Goal: Obtain resource: Download file/media

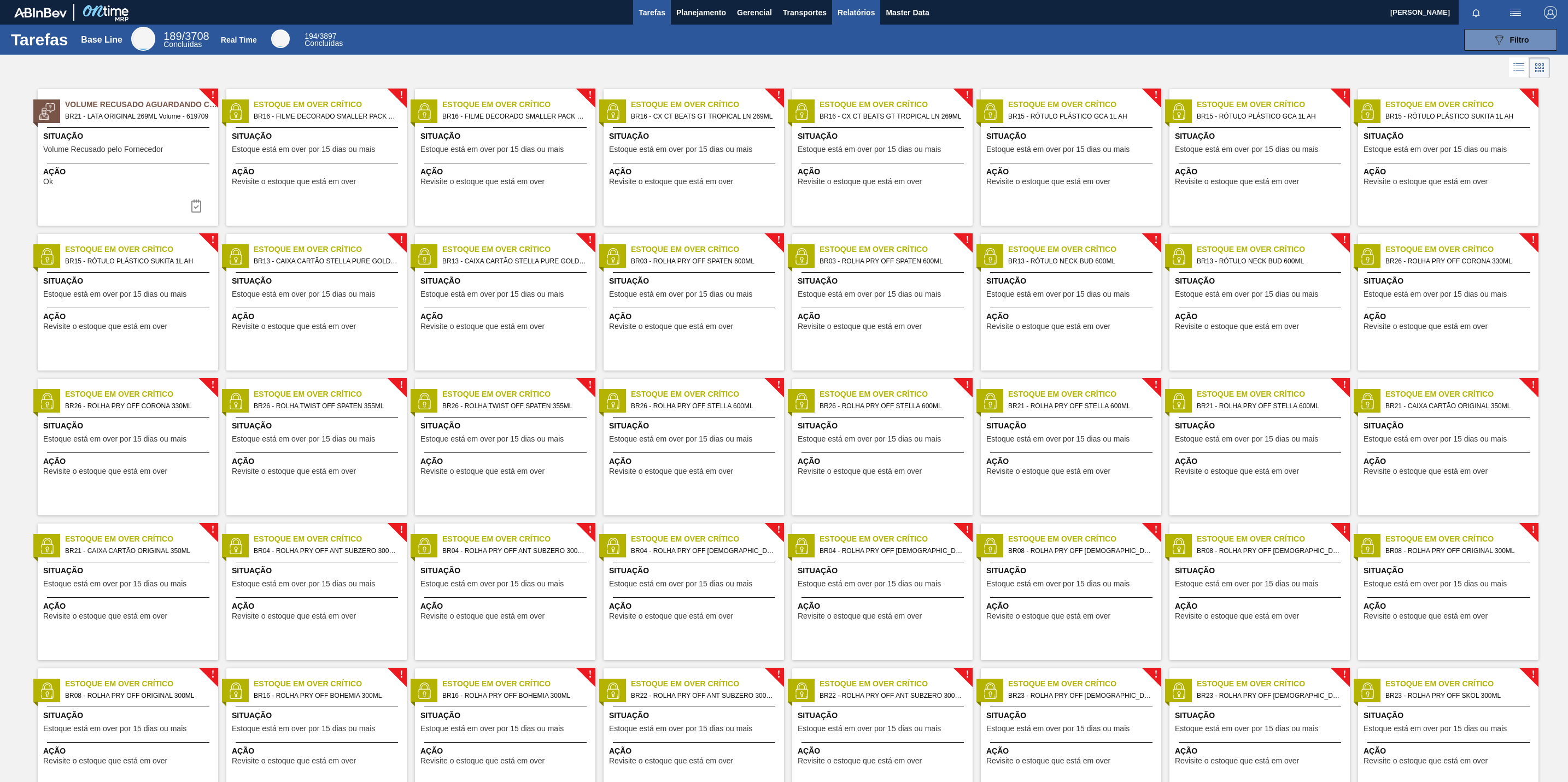
click at [849, 10] on span "Relatórios" at bounding box center [856, 13] width 37 height 13
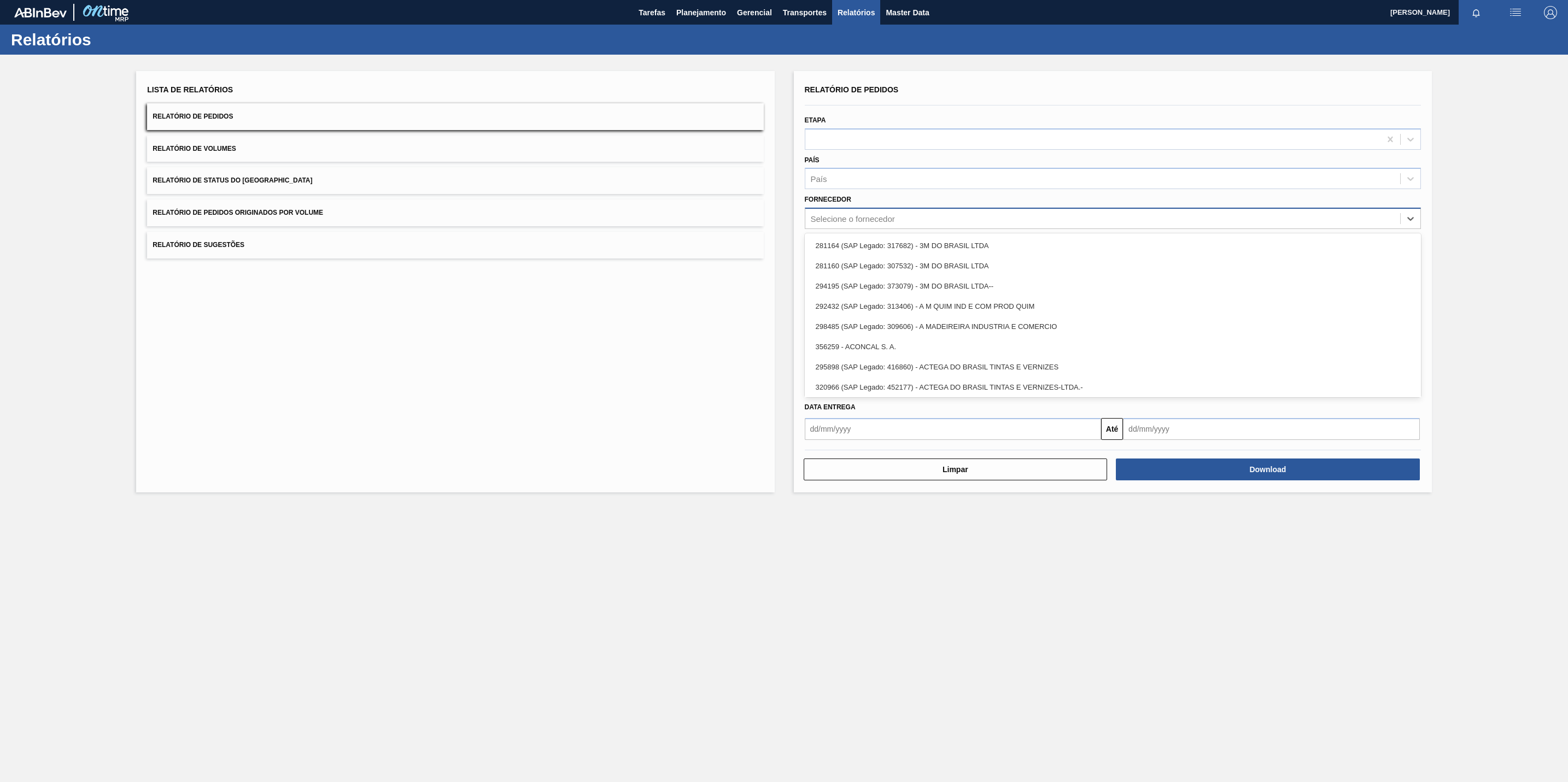
click at [926, 226] on div "Selecione o fornecedor" at bounding box center [1113, 218] width 616 height 21
click at [927, 220] on div "Selecione o fornecedor" at bounding box center [1102, 219] width 595 height 16
click at [926, 223] on div "Selecione o fornecedor" at bounding box center [1102, 219] width 595 height 16
paste input "327858"
type input "327858"
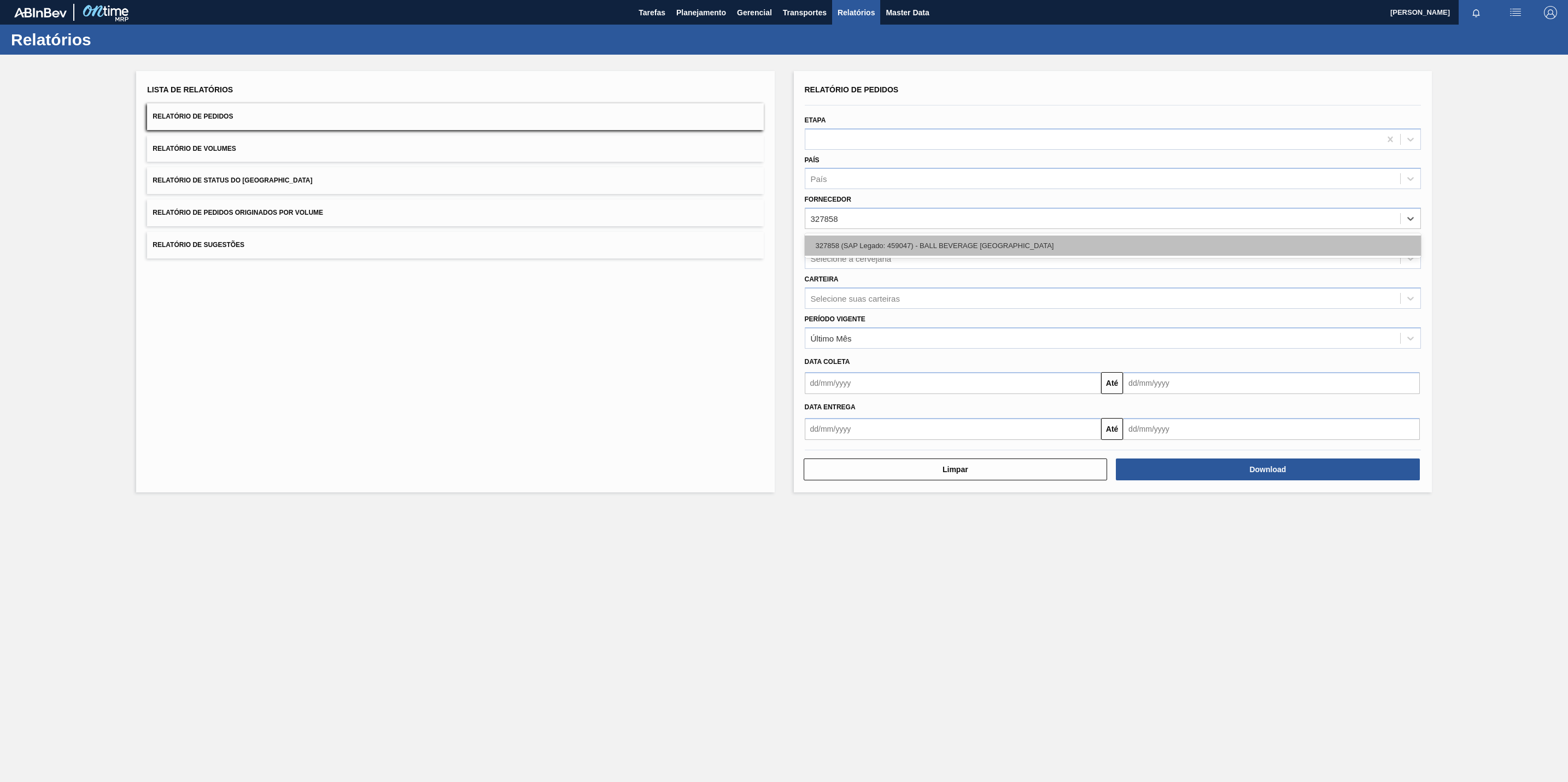
click at [876, 246] on div "327858 (SAP Legado: 459047) - BALL BEVERAGE [GEOGRAPHIC_DATA]" at bounding box center [1113, 245] width 616 height 20
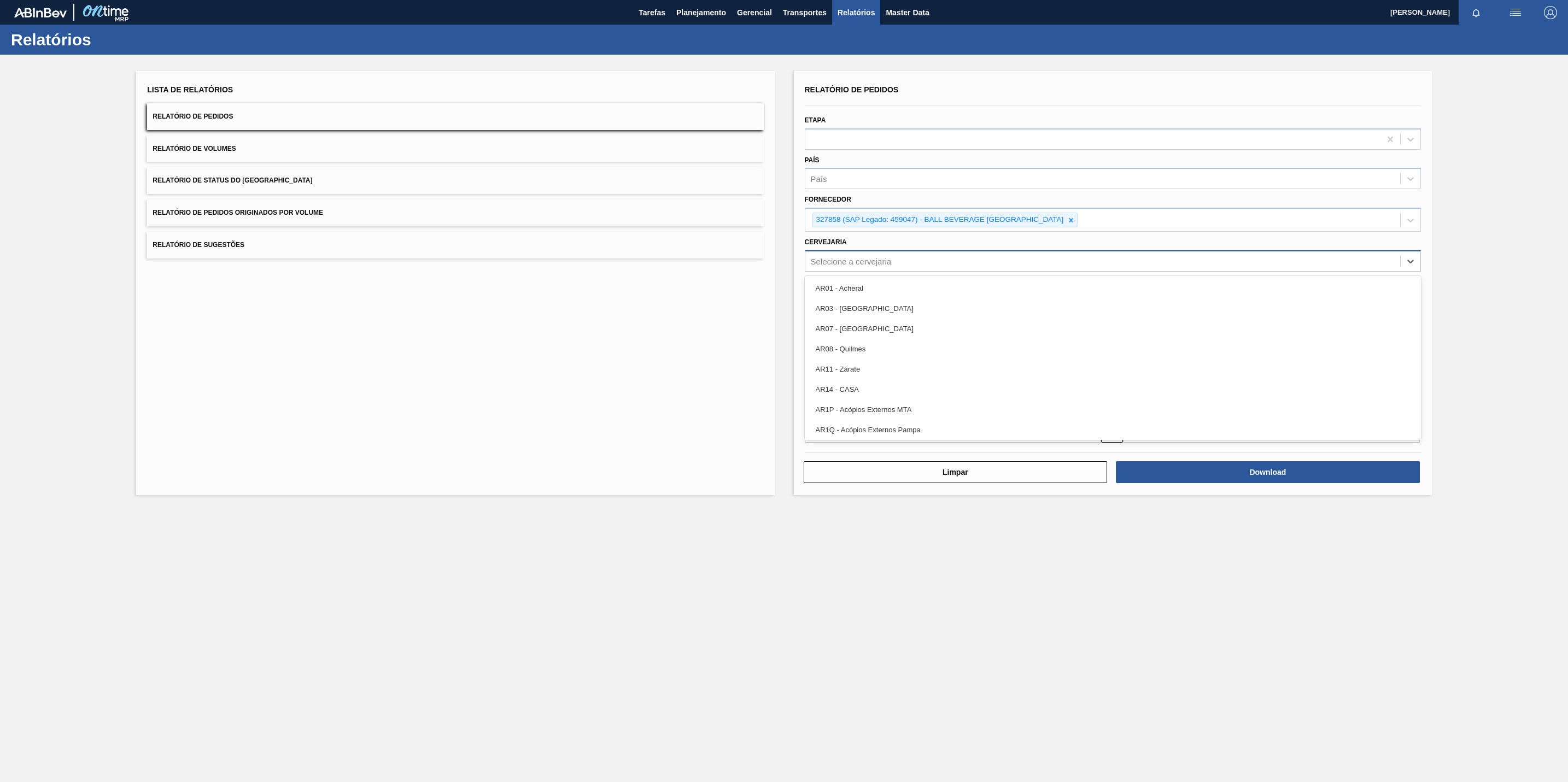
click at [877, 263] on div "Selecione a cervejaria" at bounding box center [851, 260] width 81 height 9
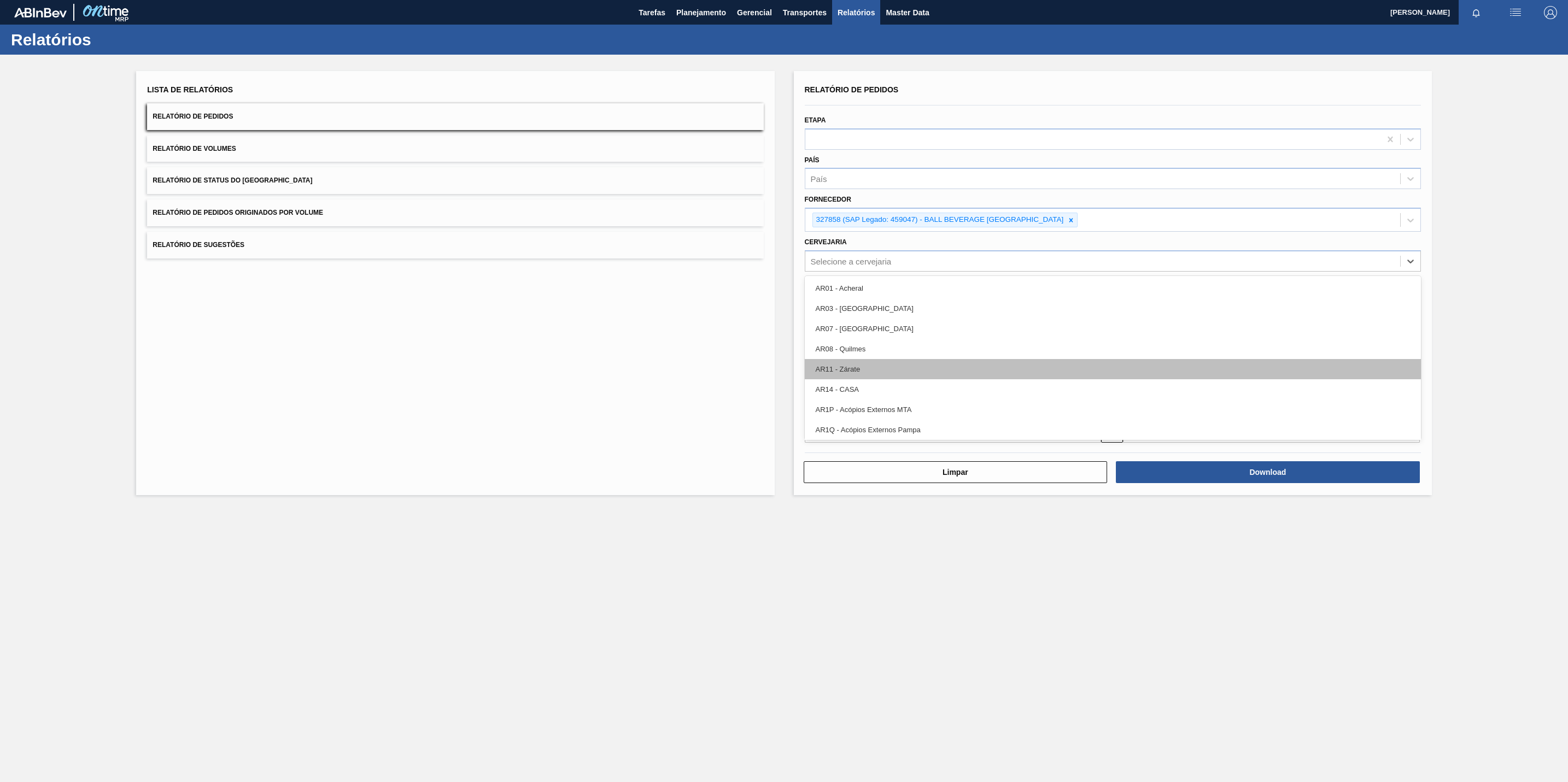
paste input "327858"
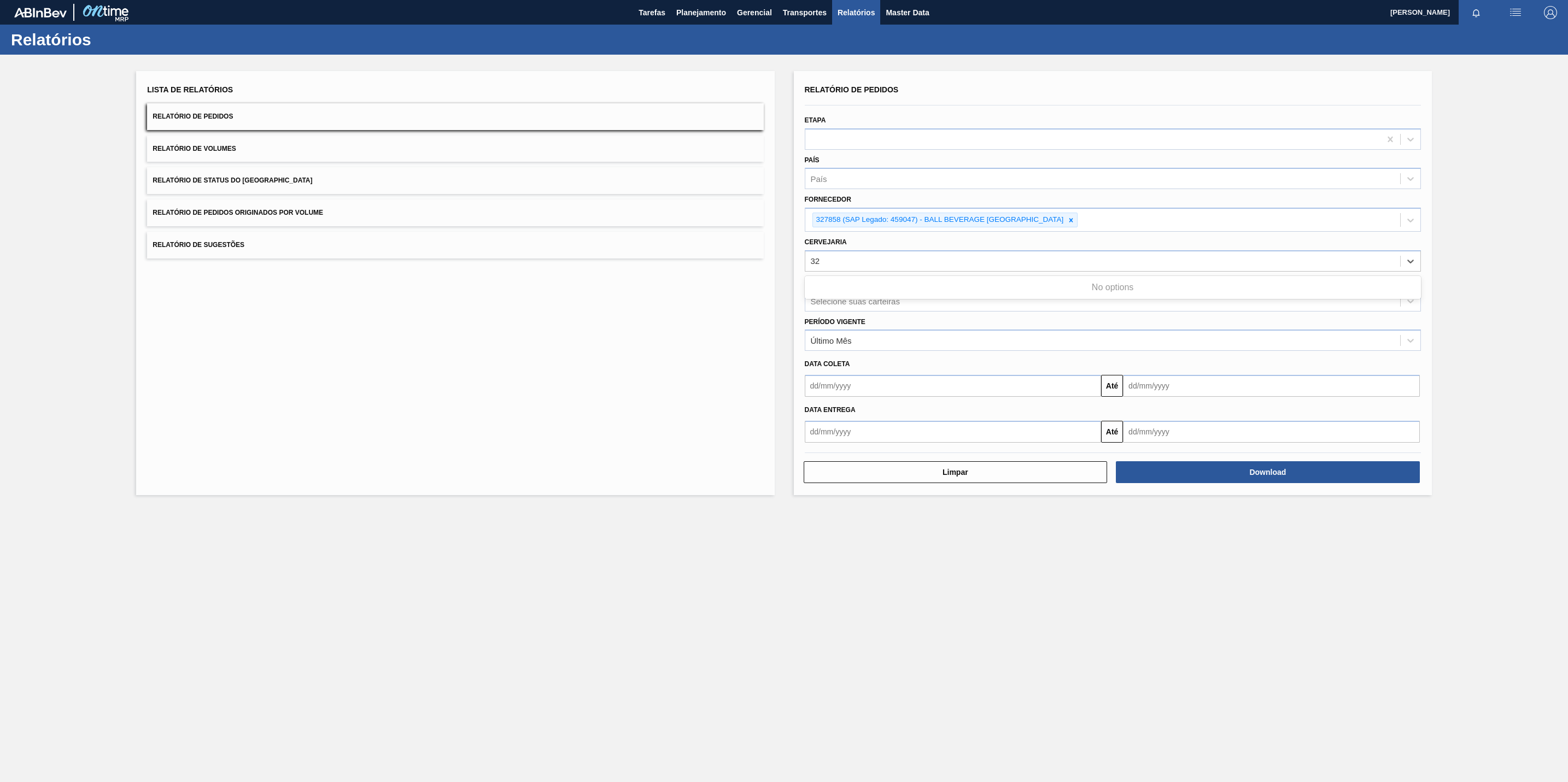
type input "3"
type input "17"
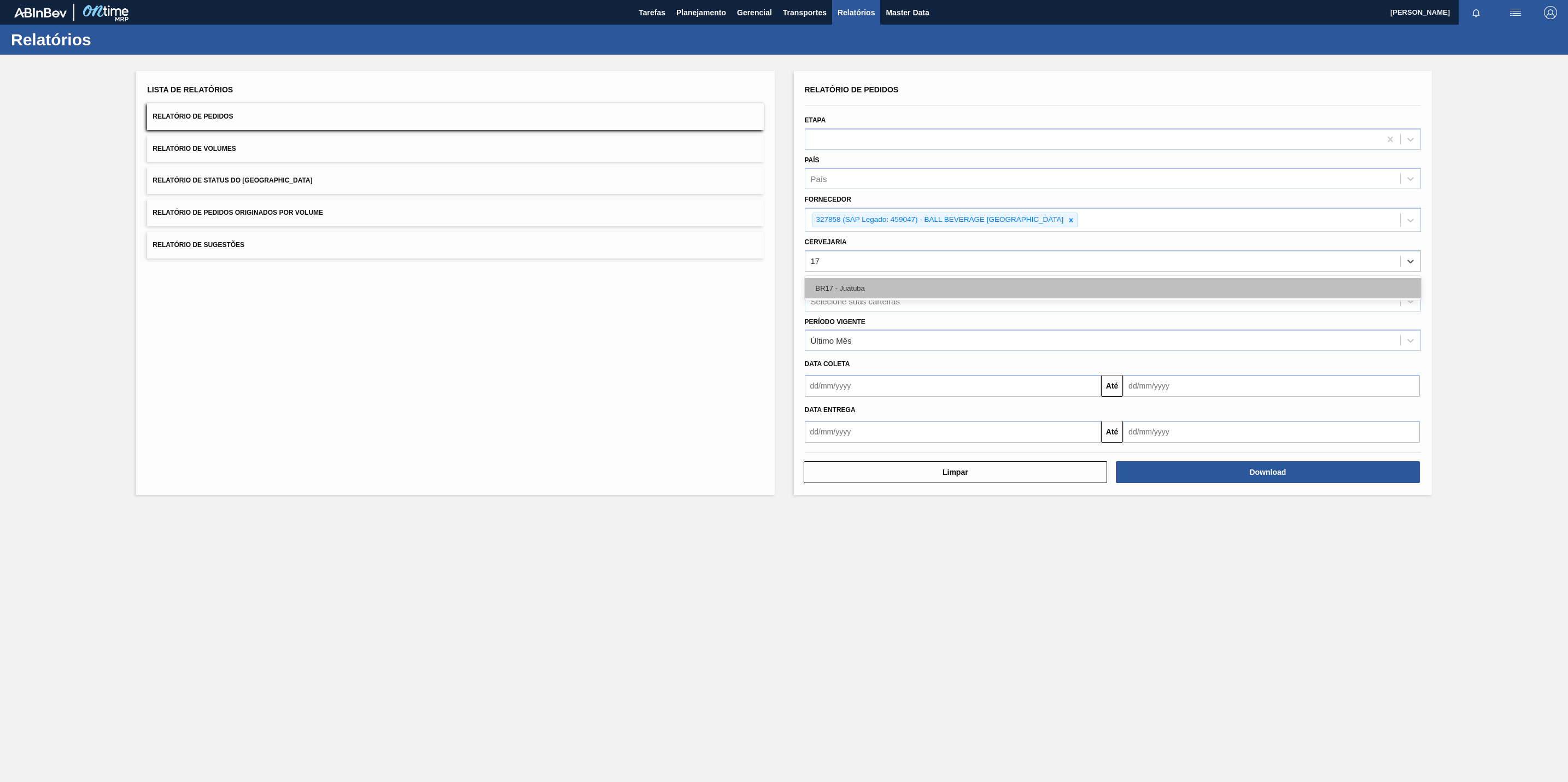
click at [904, 293] on div "BR17 - Juatuba" at bounding box center [1113, 288] width 616 height 20
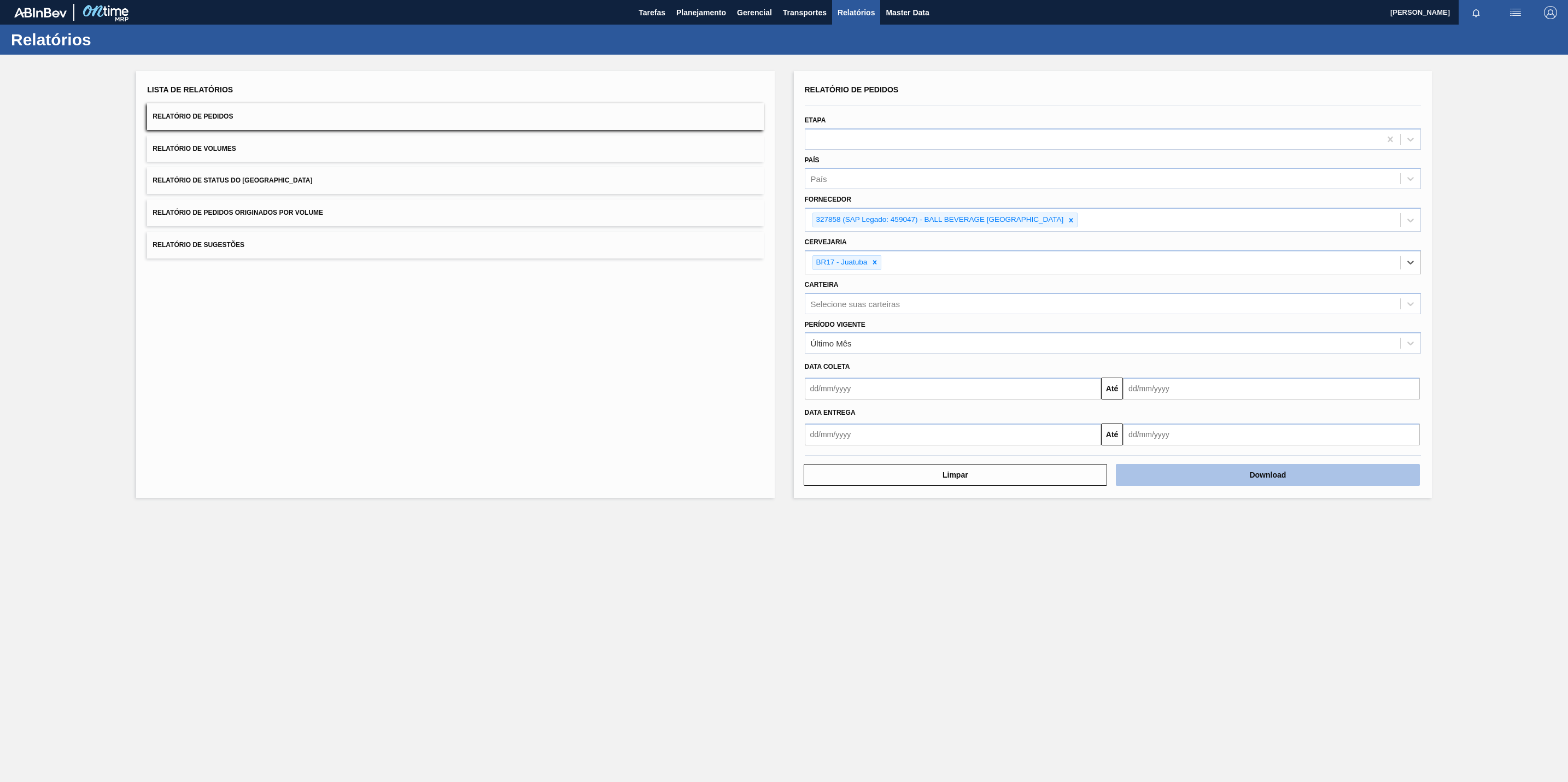
click at [1197, 484] on button "Download" at bounding box center [1267, 475] width 304 height 22
click at [538, 662] on main "Tarefas Planejamento Gerencial Transportes Relatórios Master Data Orlando César…" at bounding box center [784, 391] width 1568 height 782
click at [1068, 218] on div at bounding box center [1071, 220] width 12 height 13
paste input "280304"
type input "280304"
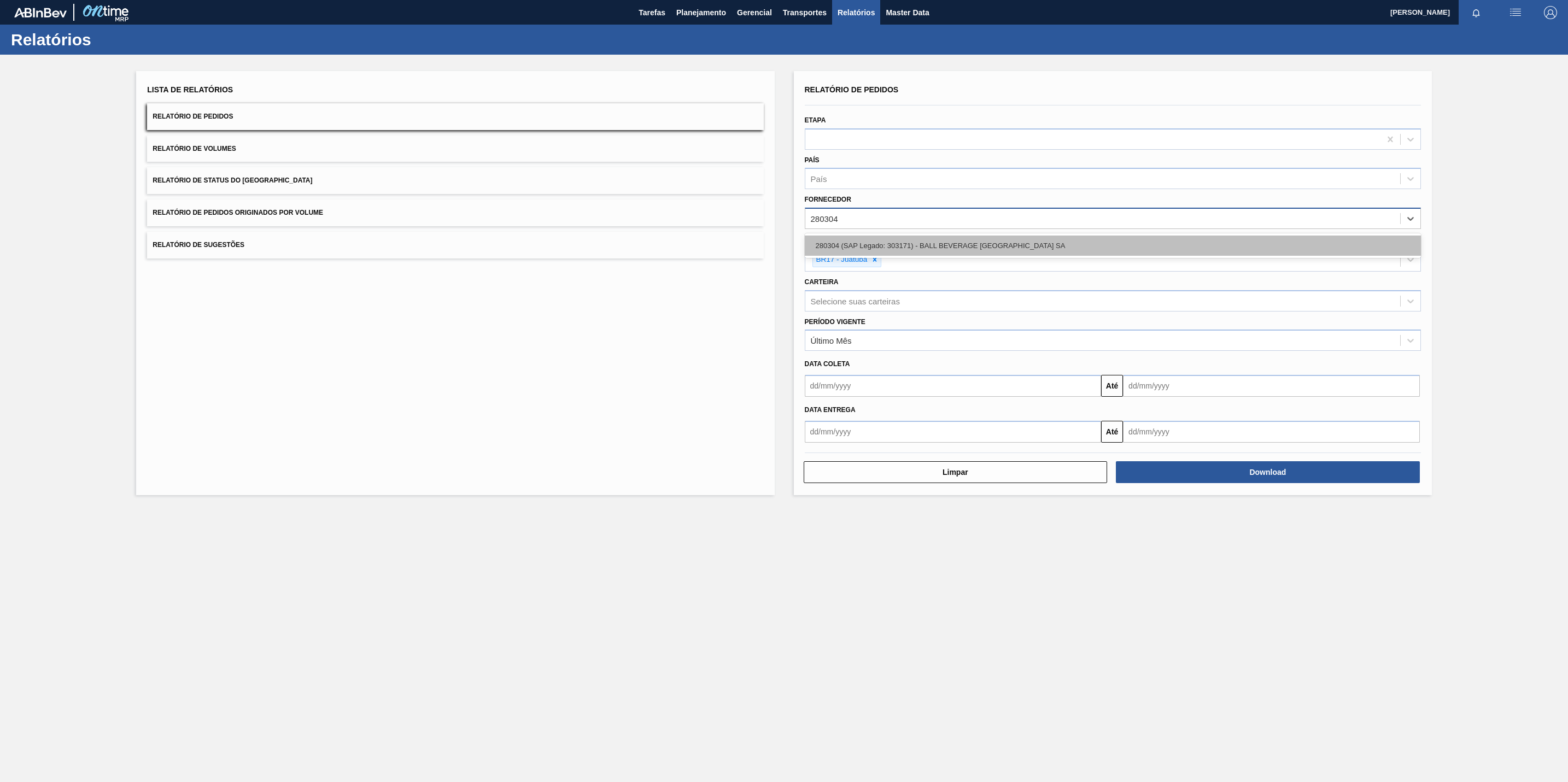
click at [836, 244] on div "280304 (SAP Legado: 303171) - BALL BEVERAGE [GEOGRAPHIC_DATA] SA" at bounding box center [1113, 245] width 616 height 20
